Goal: Check status: Check status

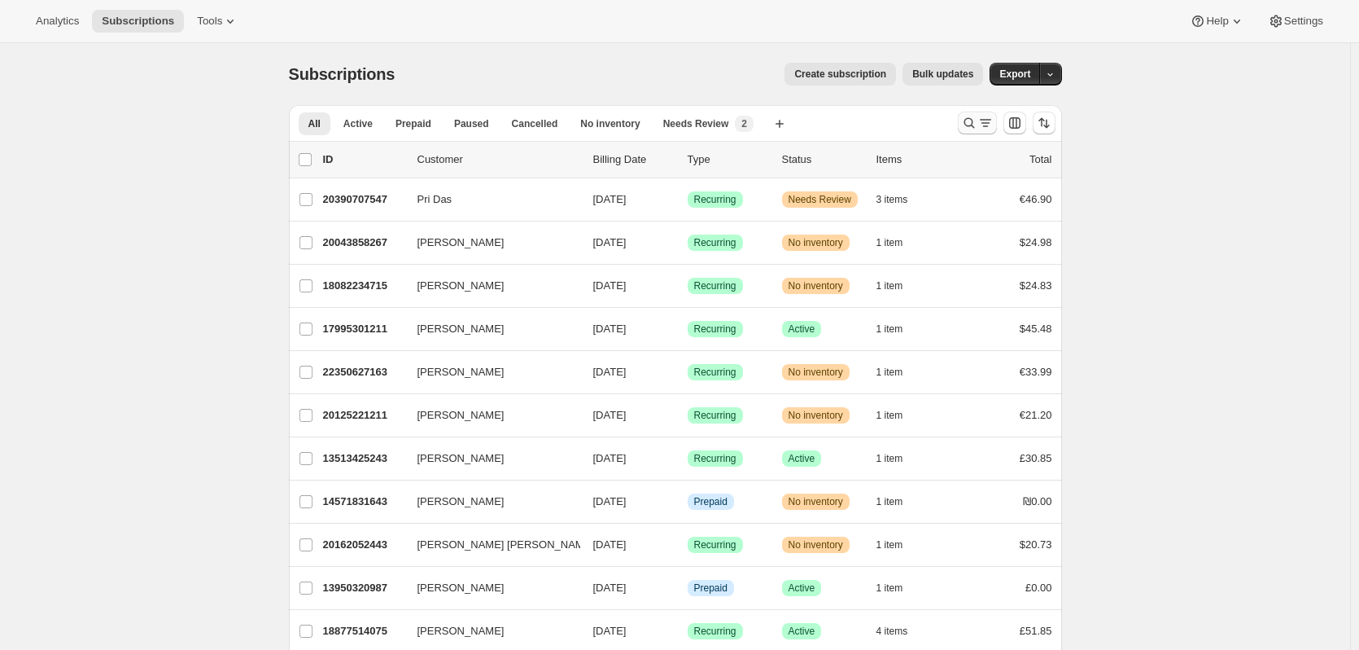
click at [975, 124] on icon "Search and filter results" at bounding box center [969, 123] width 16 height 16
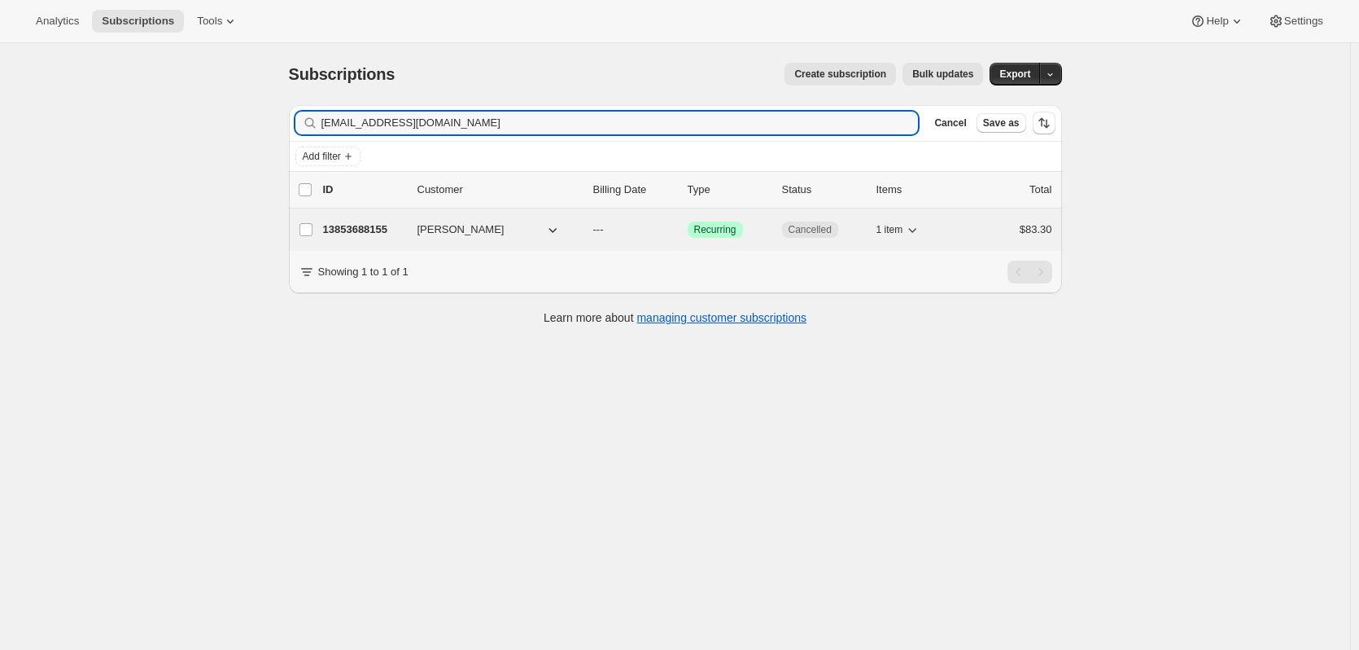
type input "[EMAIL_ADDRESS][DOMAIN_NAME]"
click at [380, 226] on p "13853688155" at bounding box center [363, 229] width 81 height 16
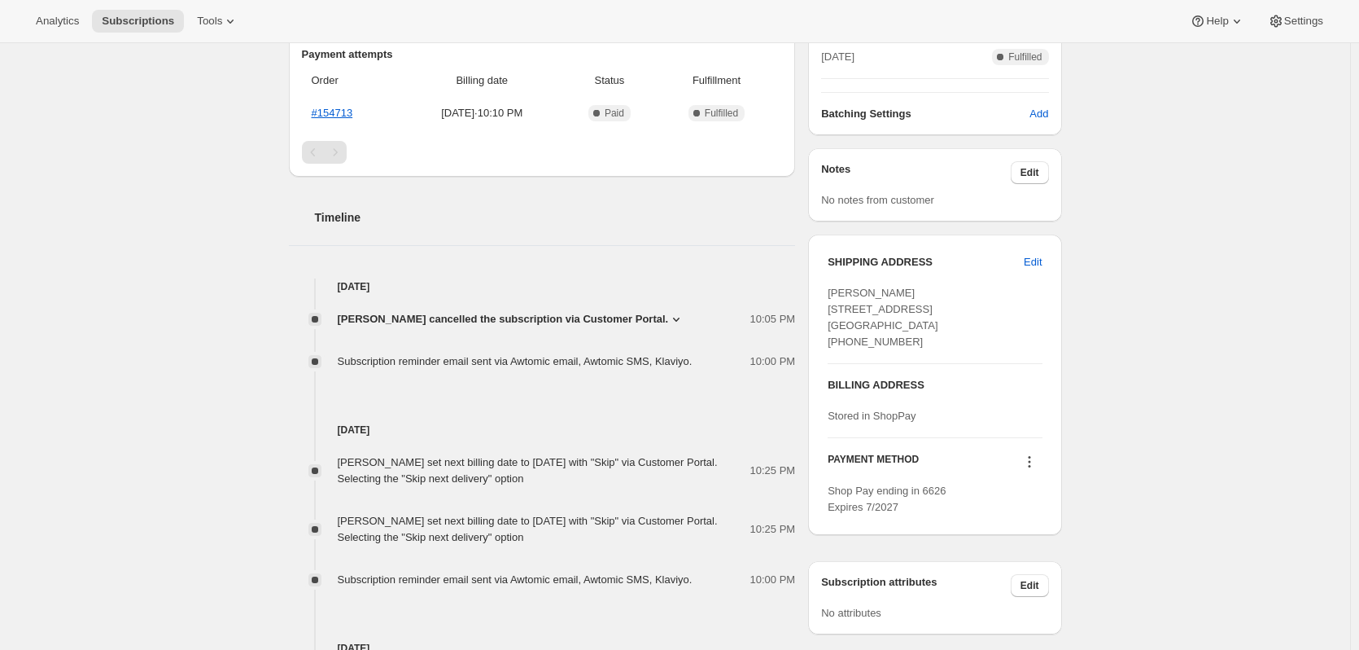
scroll to position [81, 0]
